Goal: Book appointment/travel/reservation

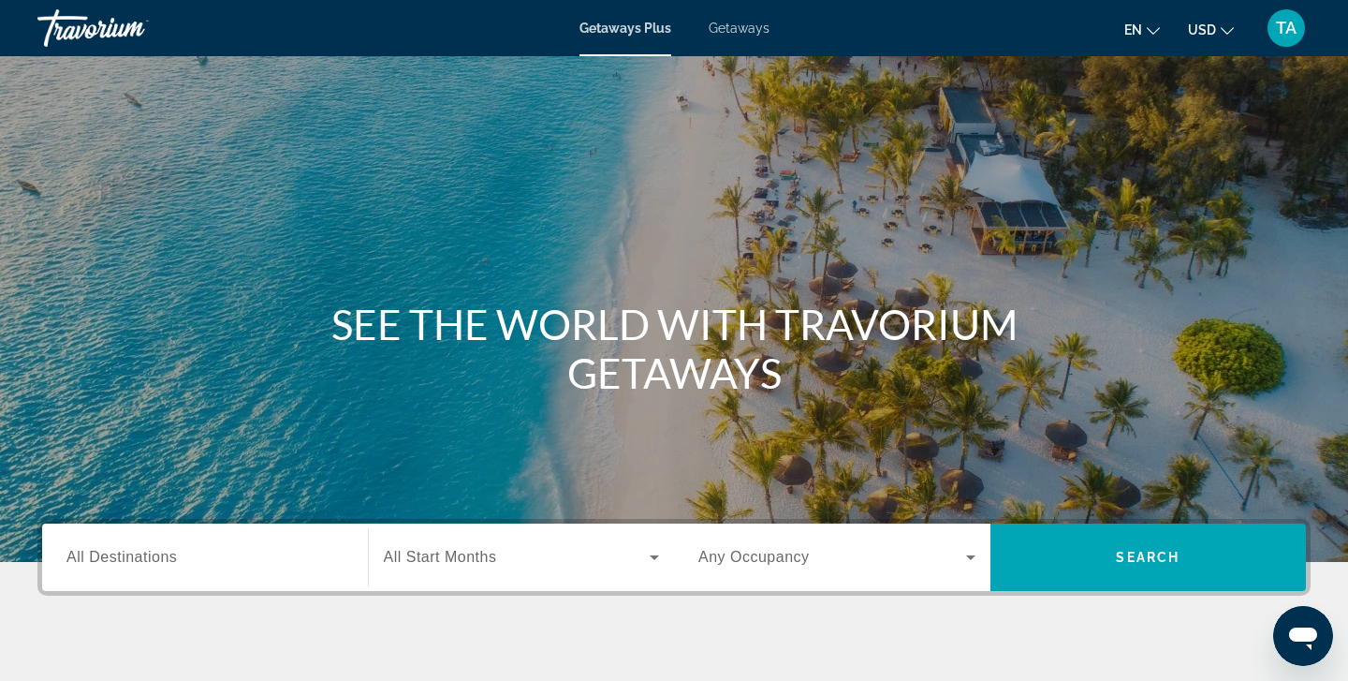
click at [743, 26] on span "Getaways" at bounding box center [739, 28] width 61 height 15
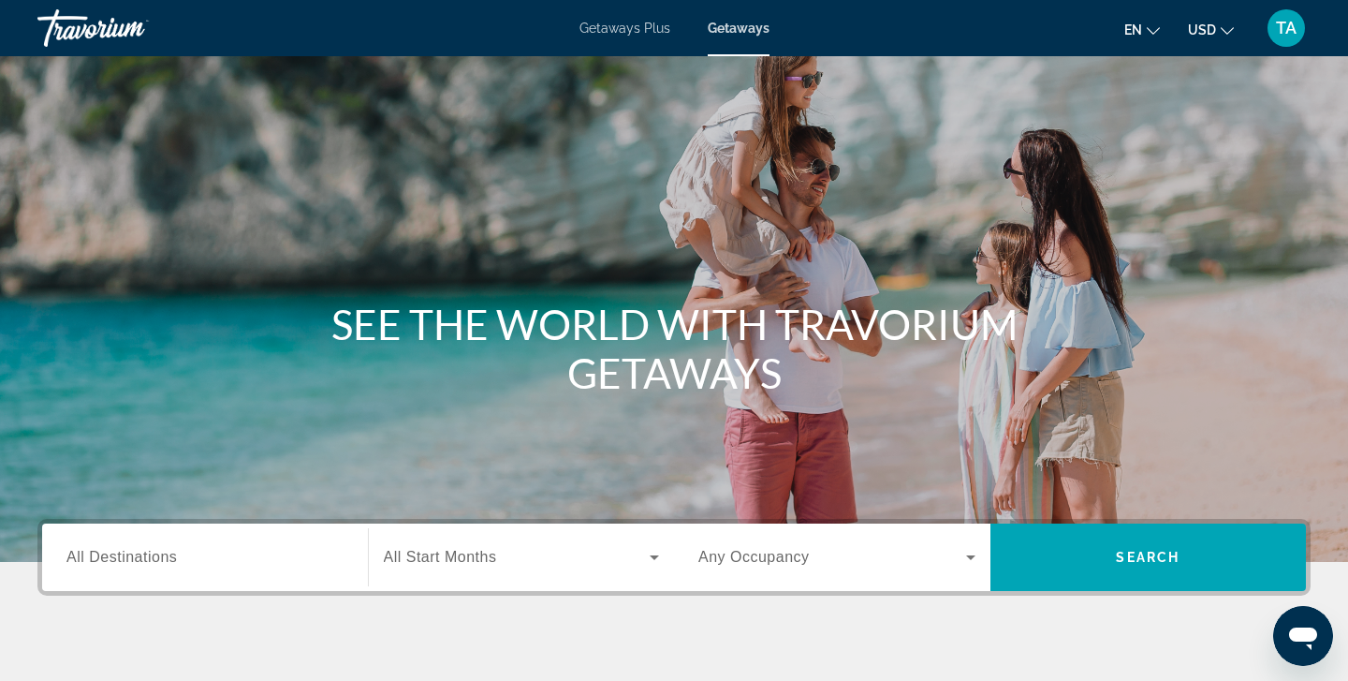
click at [89, 553] on span "All Destinations" at bounding box center [121, 557] width 111 height 16
click at [89, 553] on input "Destination All Destinations" at bounding box center [204, 558] width 277 height 22
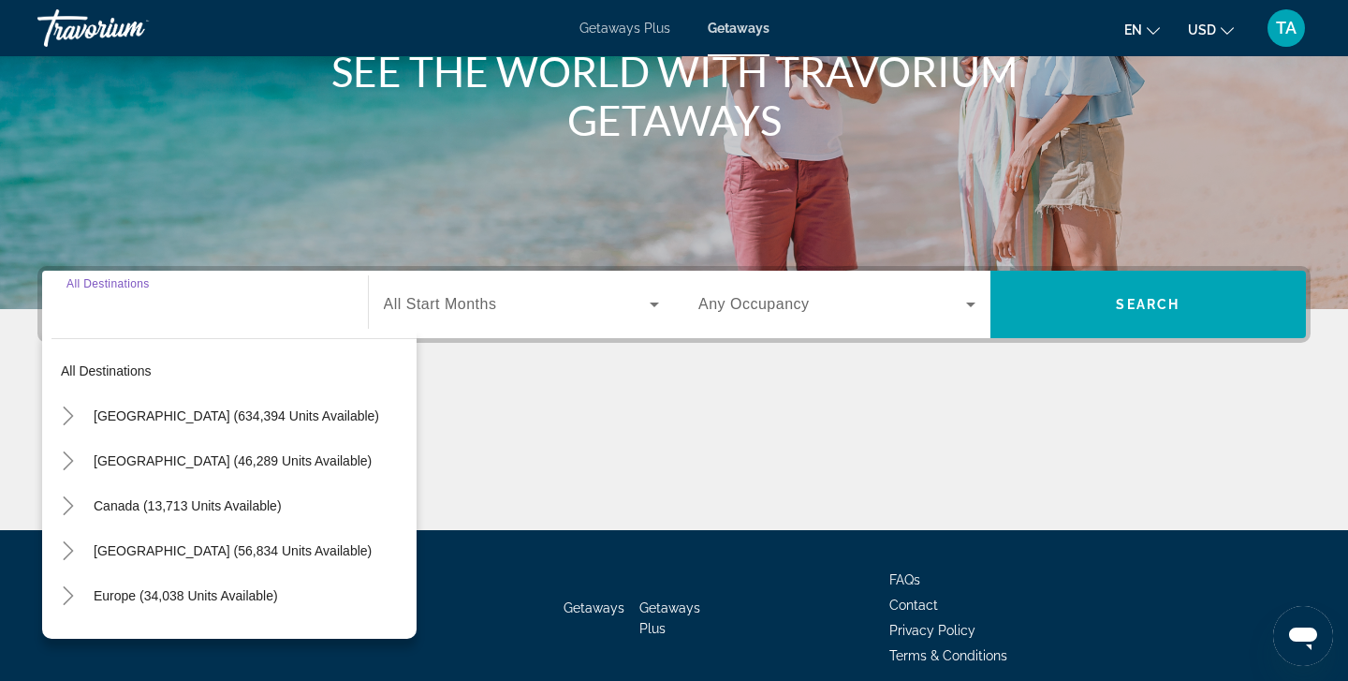
scroll to position [332, 0]
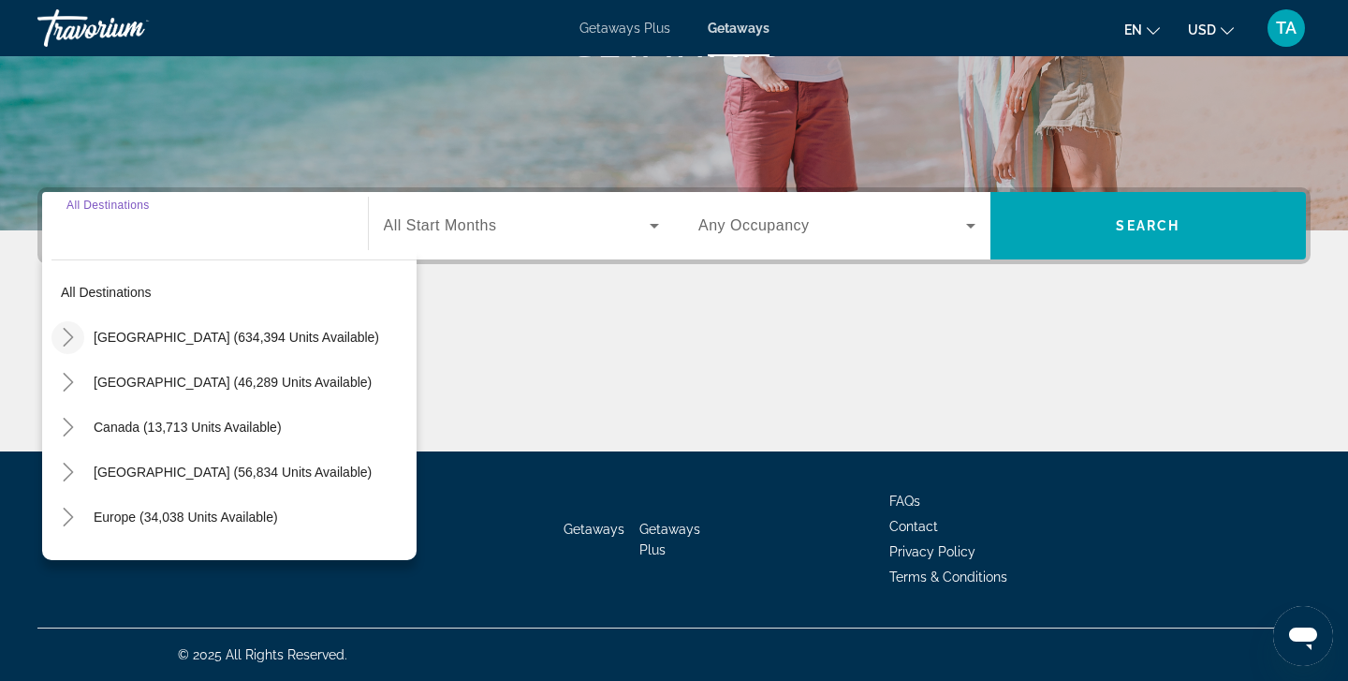
click at [68, 332] on icon "Toggle United States (634,394 units available)" at bounding box center [68, 337] width 10 height 19
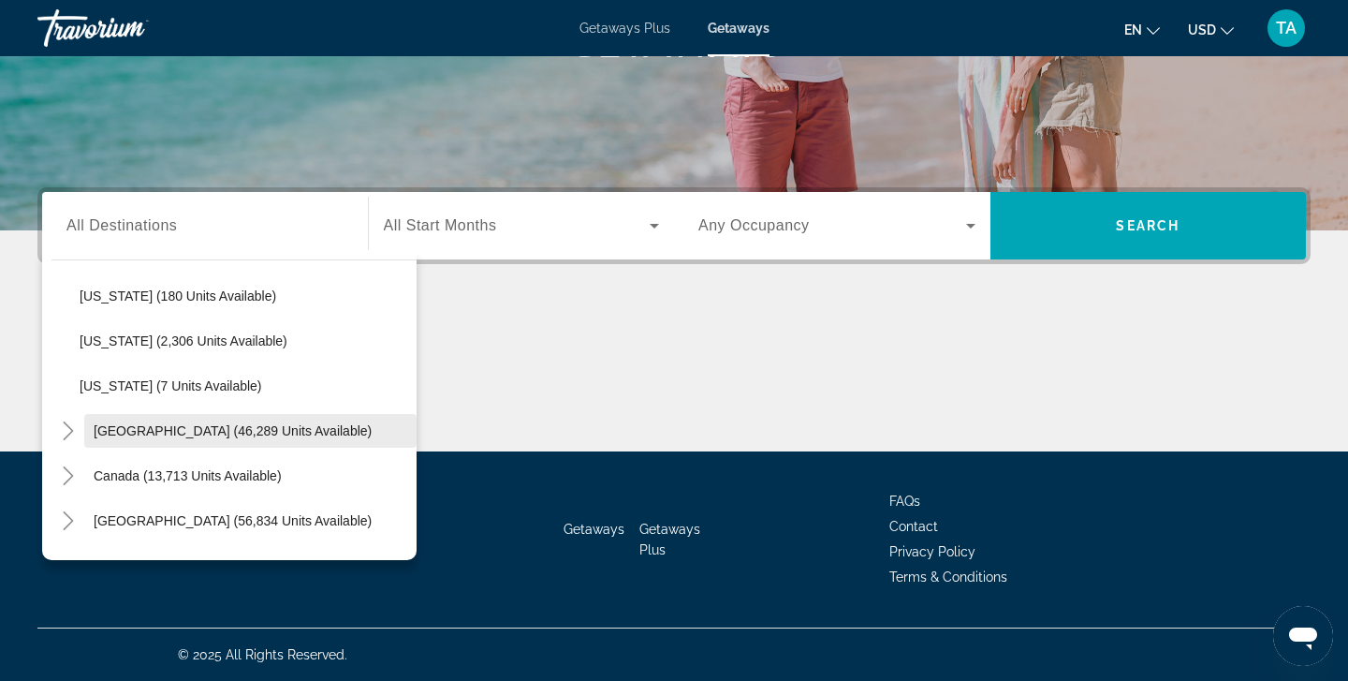
scroll to position [1988, 0]
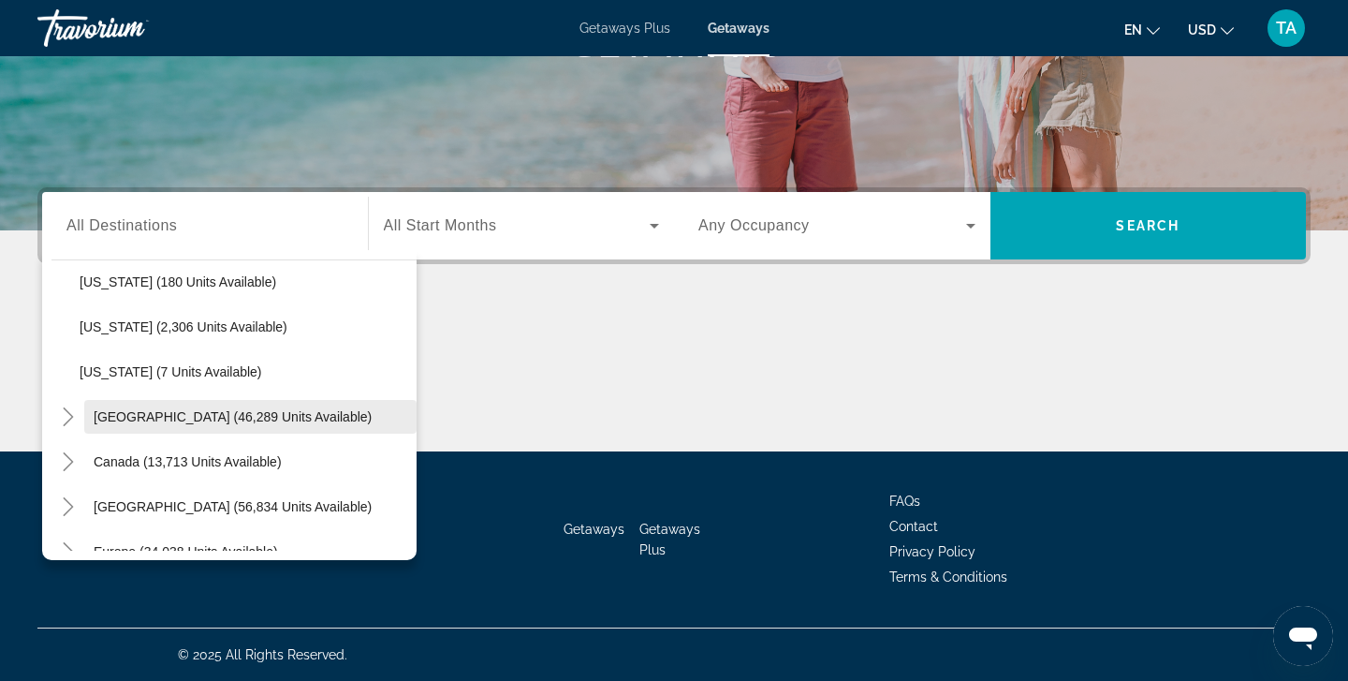
click at [129, 420] on span "[GEOGRAPHIC_DATA] (46,289 units available)" at bounding box center [233, 416] width 278 height 15
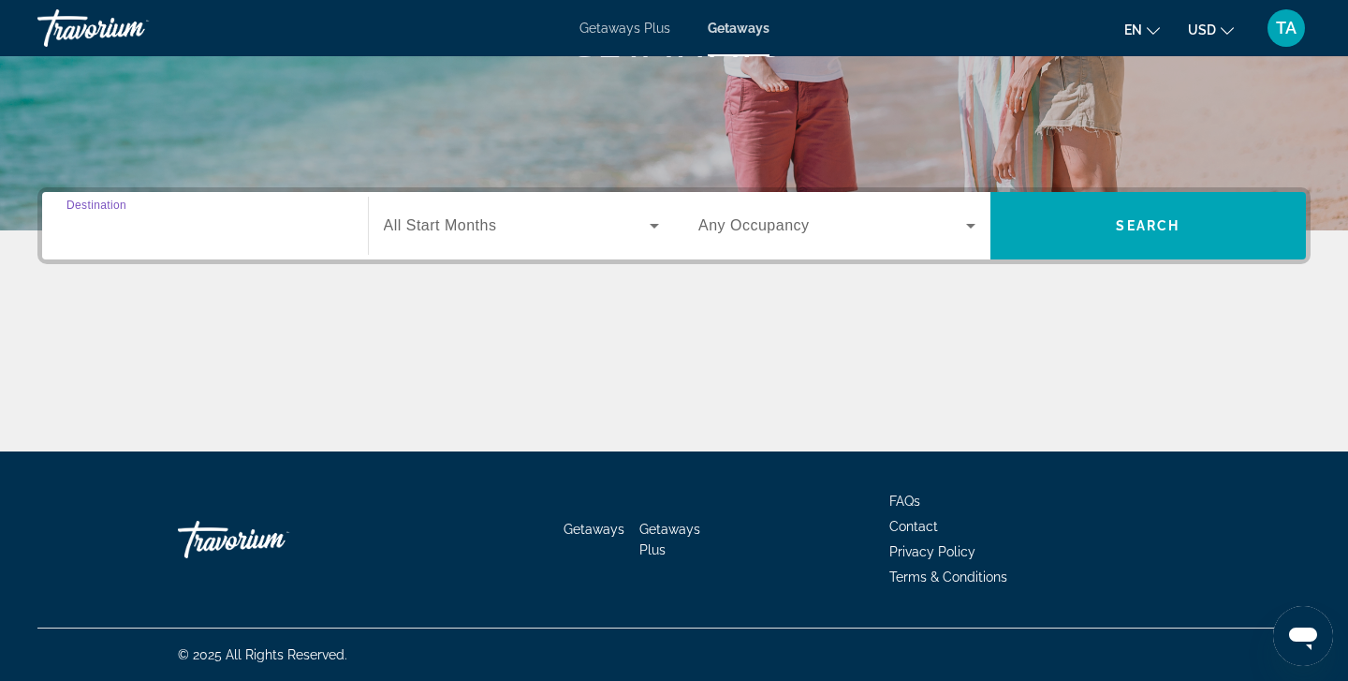
type input "**********"
click at [430, 227] on span "All Start Months" at bounding box center [440, 225] width 113 height 16
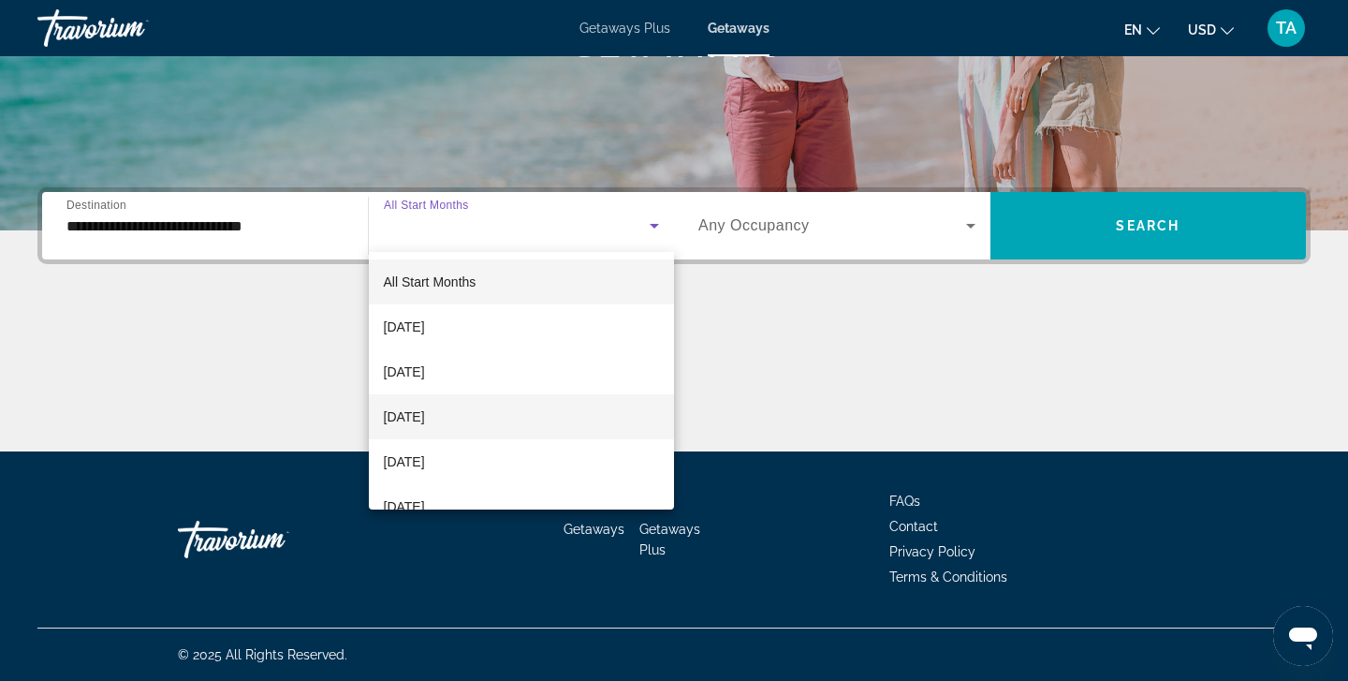
click at [425, 407] on span "[DATE]" at bounding box center [404, 416] width 41 height 22
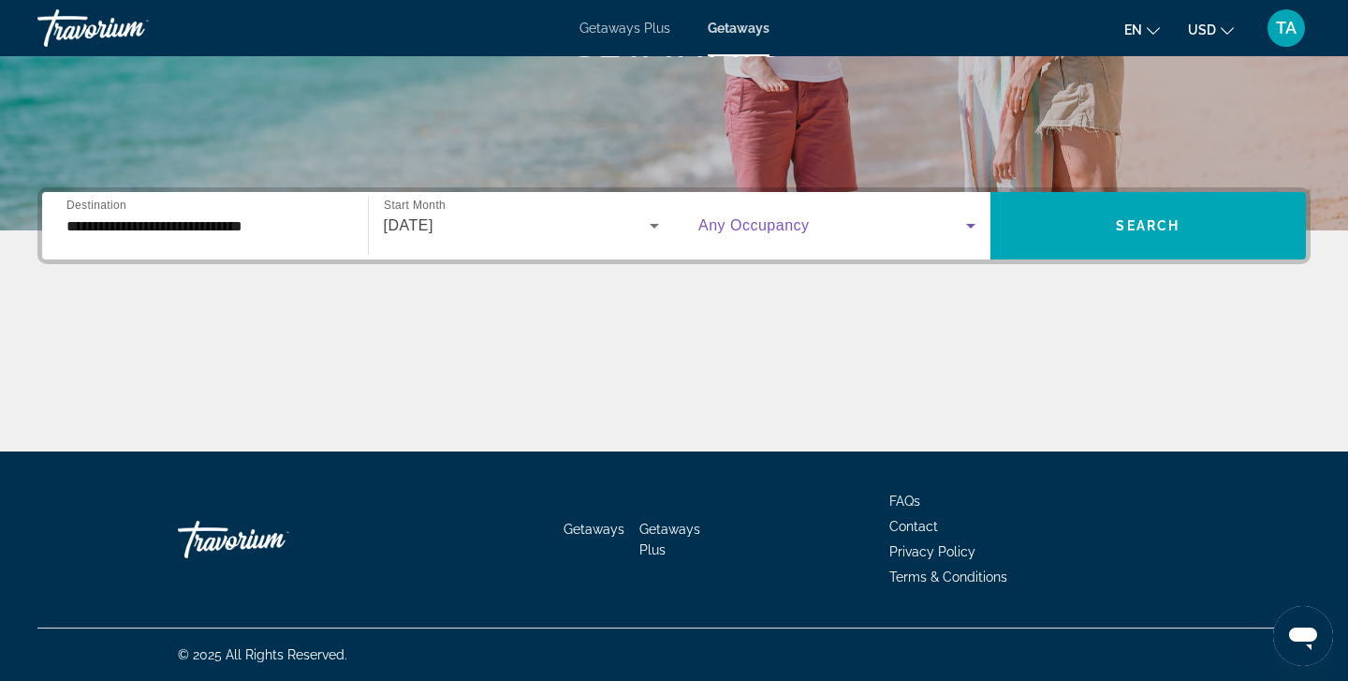
click at [968, 228] on icon "Search widget" at bounding box center [971, 225] width 22 height 22
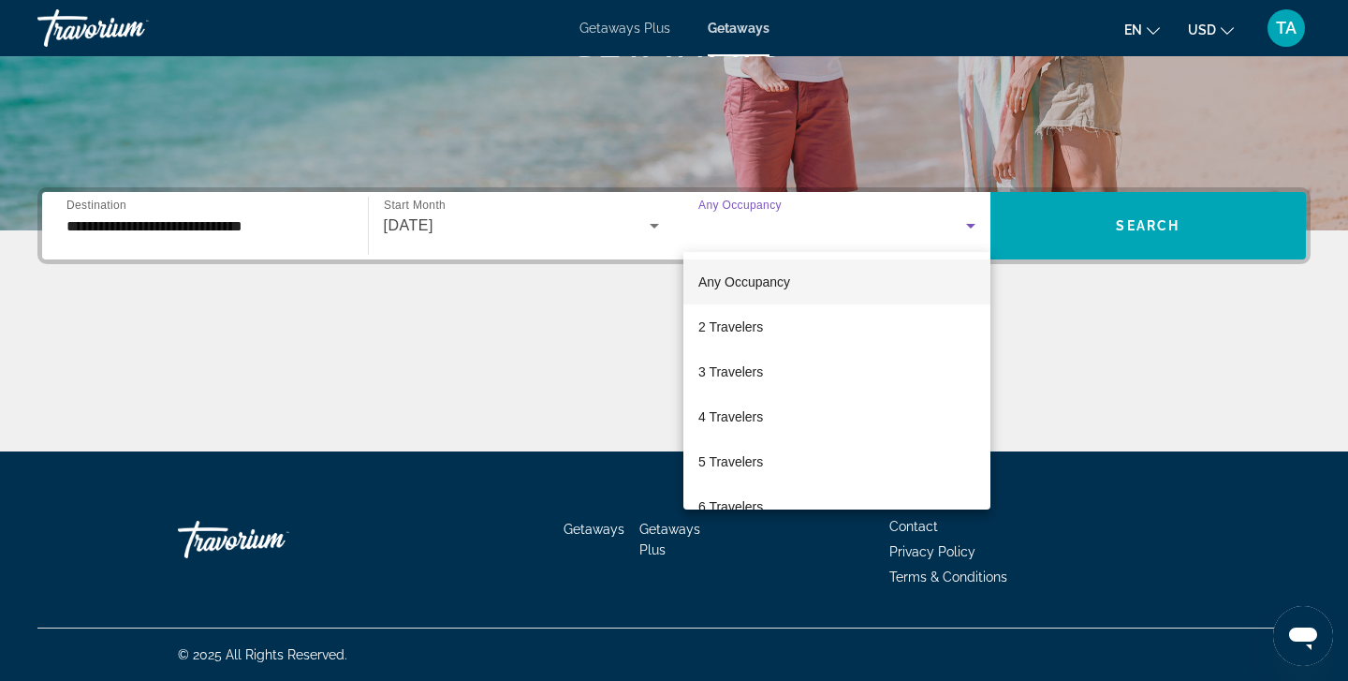
click at [1116, 303] on div at bounding box center [674, 340] width 1348 height 681
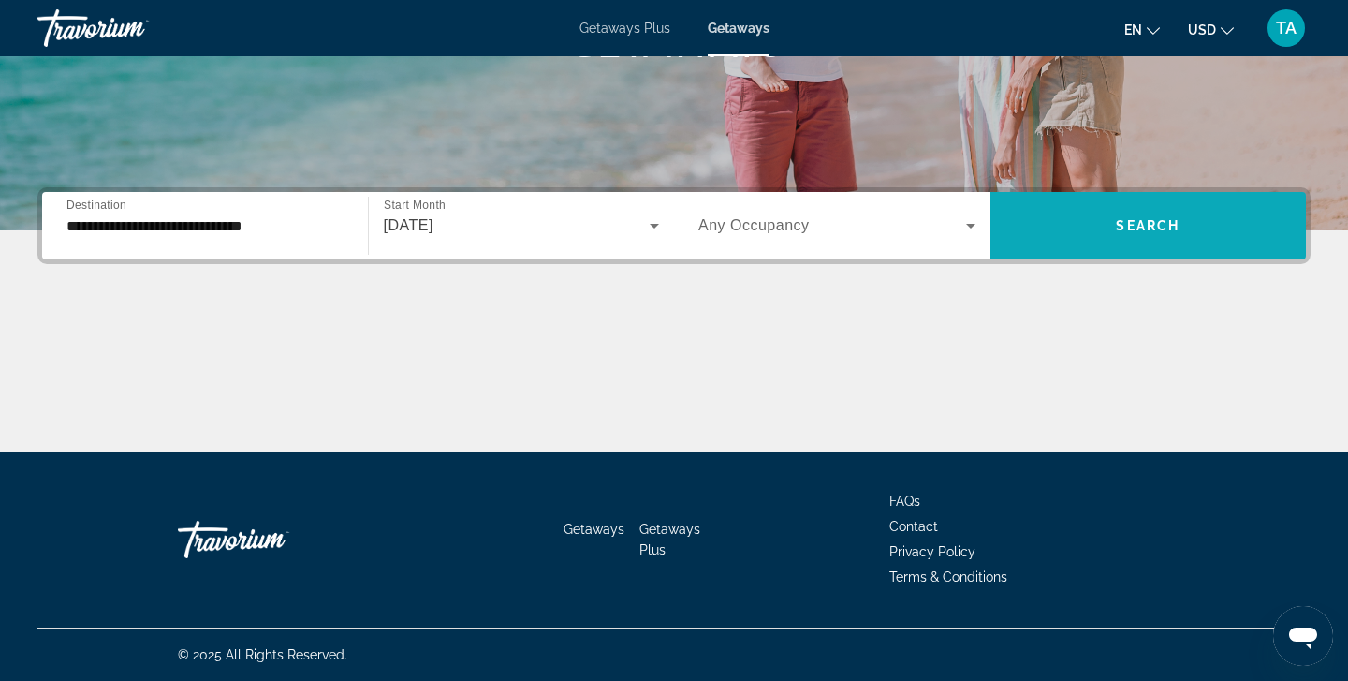
click at [1111, 227] on span "Search widget" at bounding box center [1149, 225] width 317 height 45
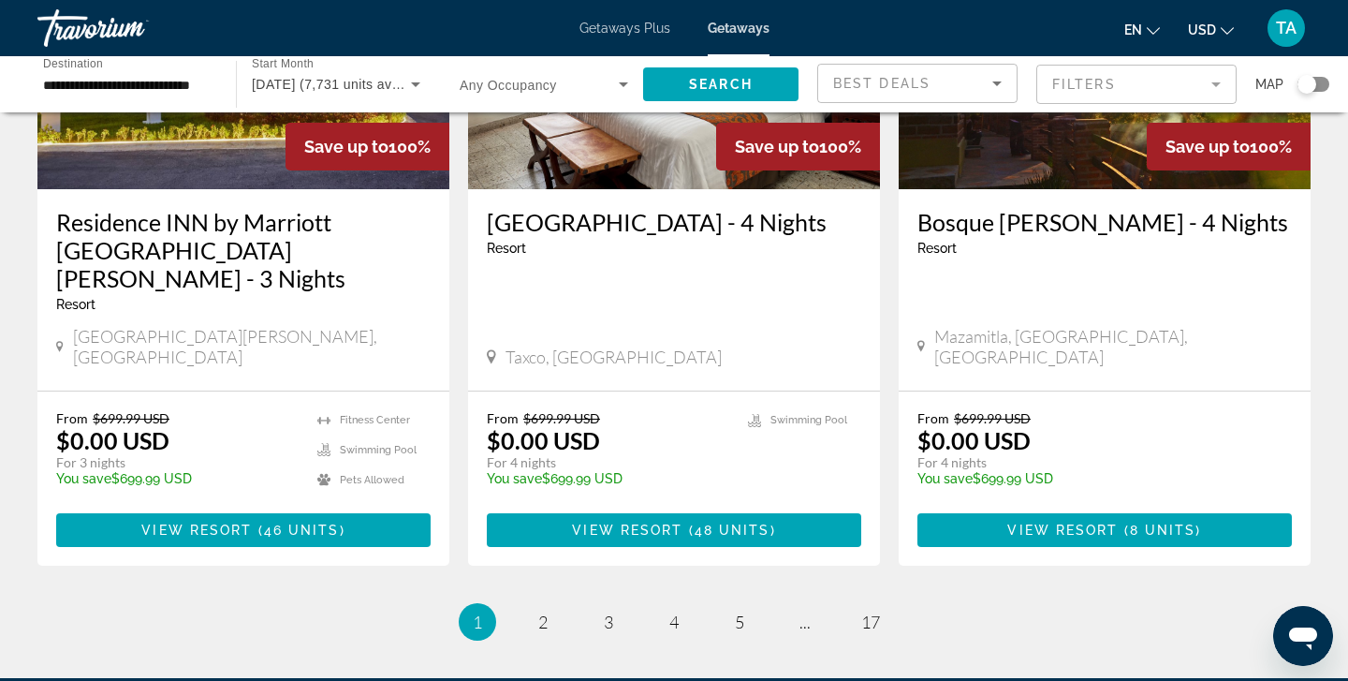
scroll to position [2319, 0]
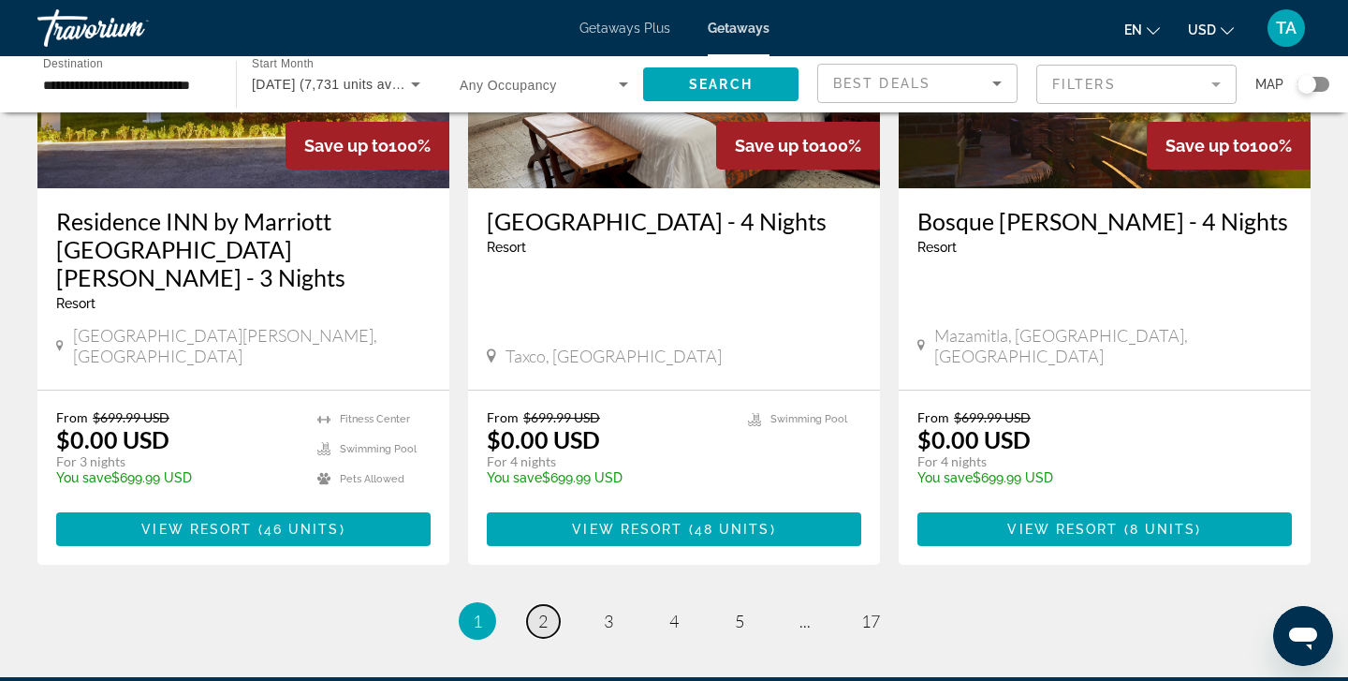
click at [544, 611] on span "2" at bounding box center [542, 621] width 9 height 21
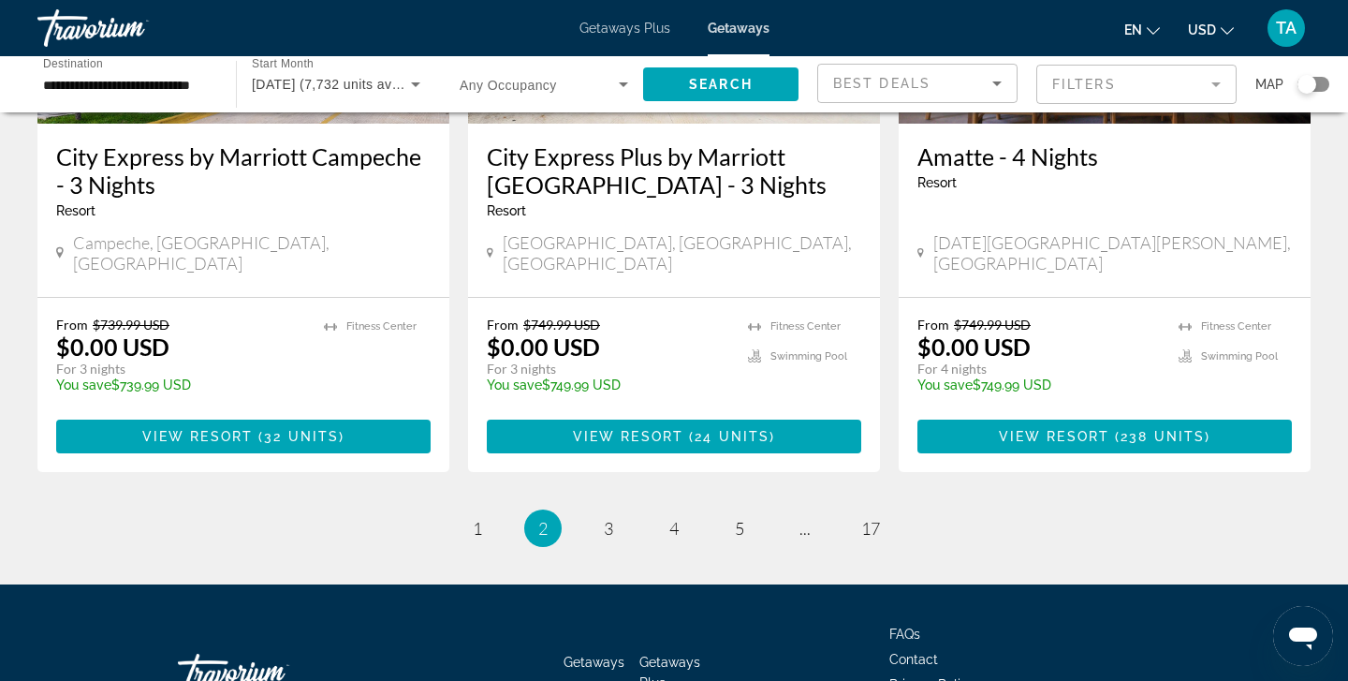
scroll to position [2391, 0]
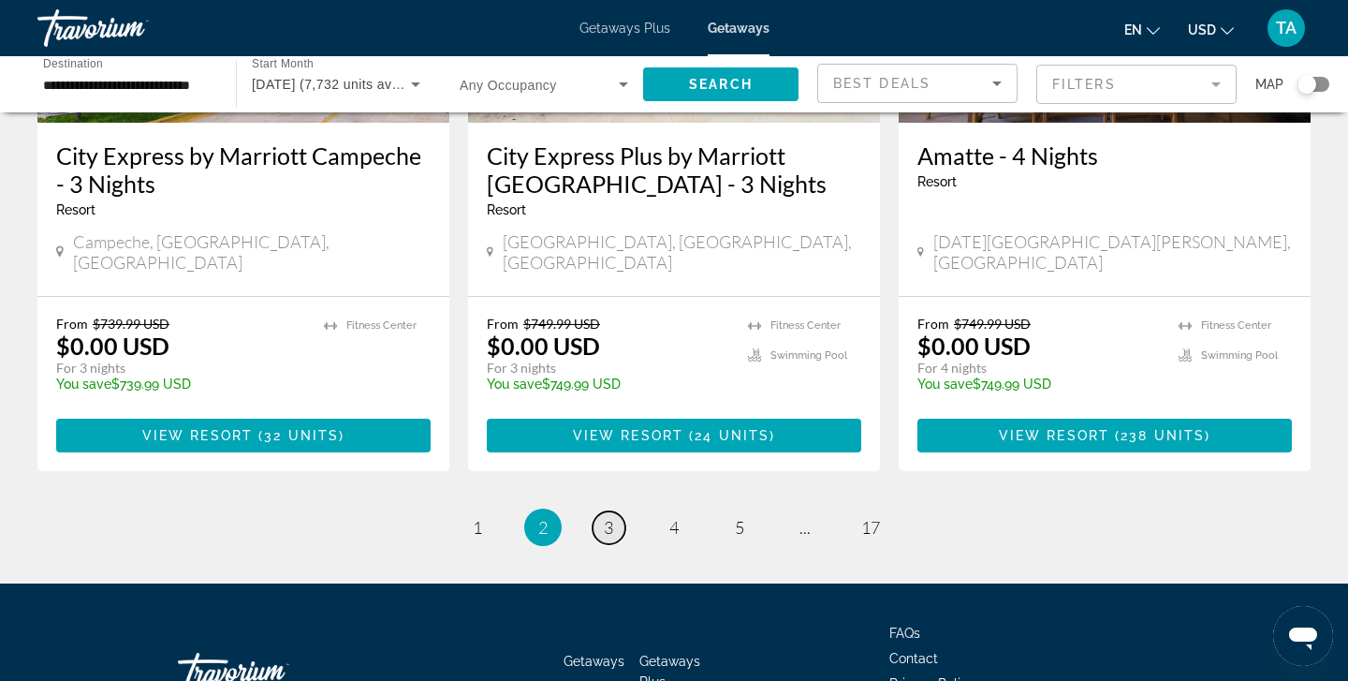
click at [622, 511] on link "page 3" at bounding box center [609, 527] width 33 height 33
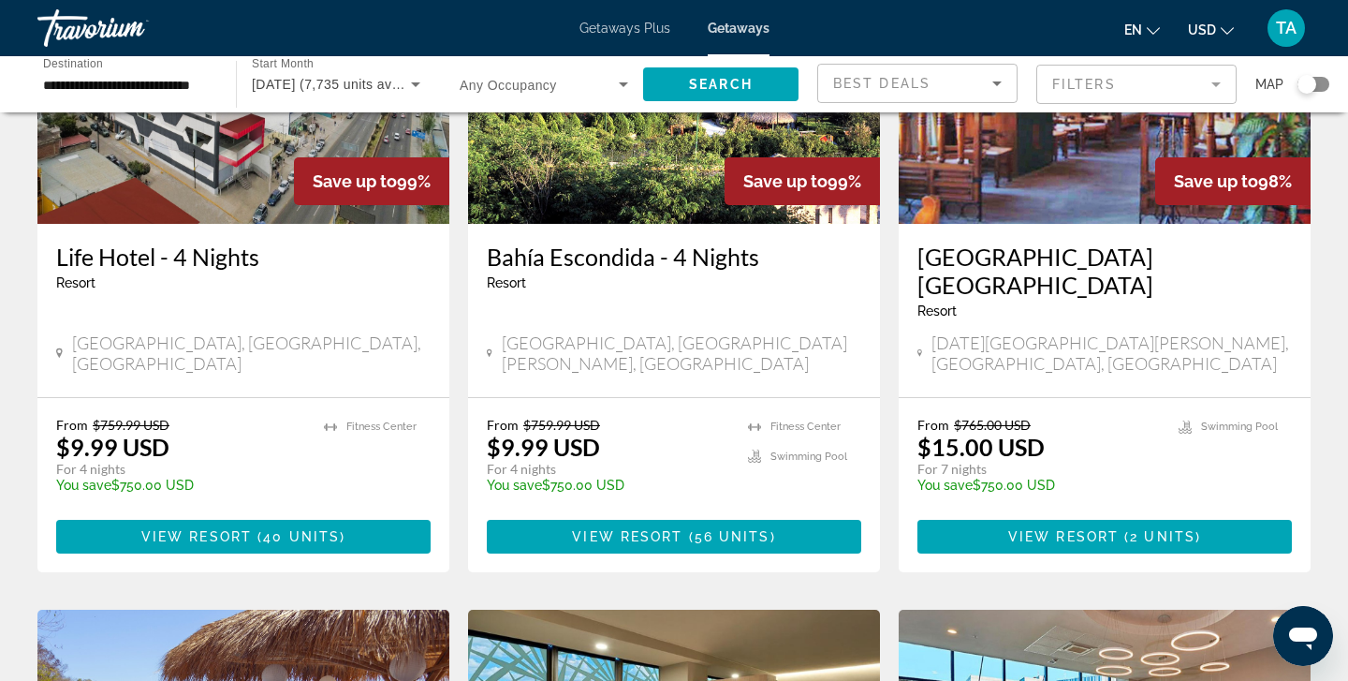
scroll to position [262, 0]
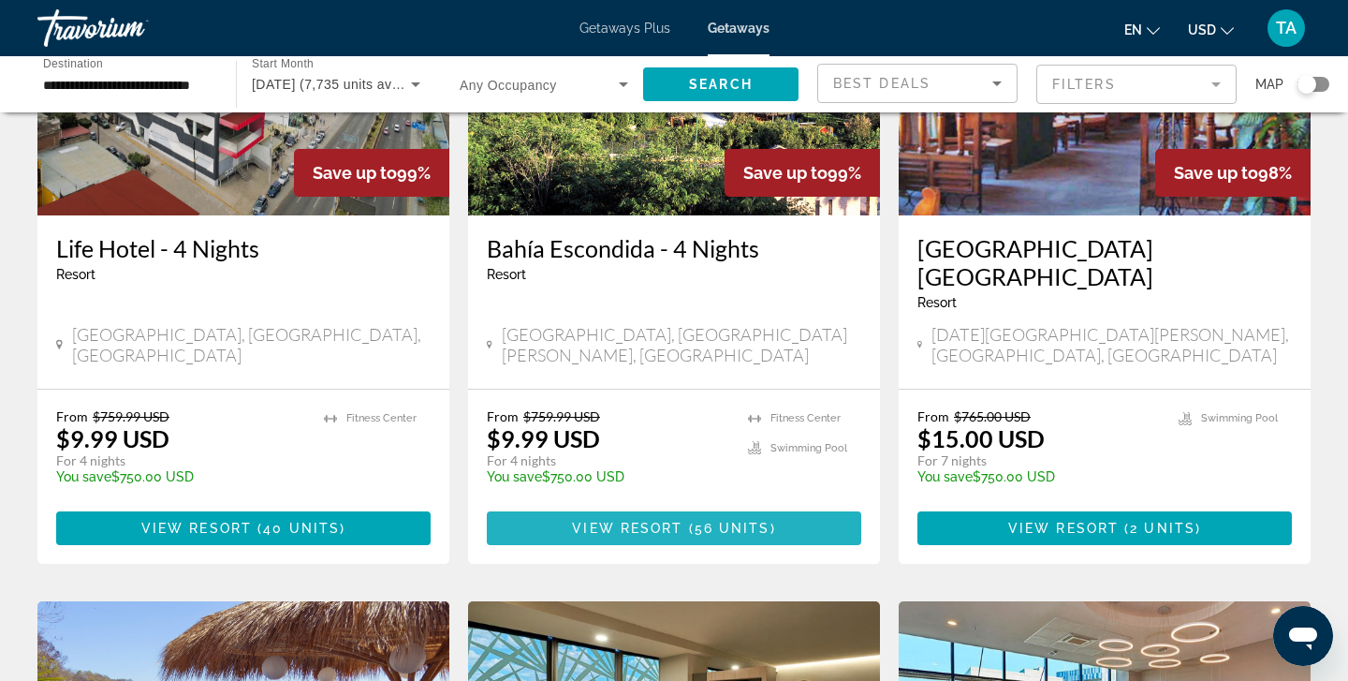
click at [663, 521] on span "View Resort" at bounding box center [627, 528] width 111 height 15
